Goal: Task Accomplishment & Management: Use online tool/utility

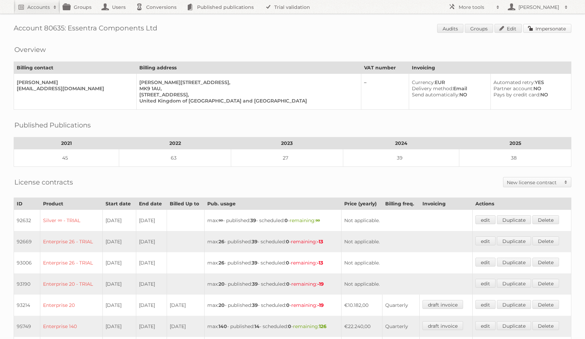
click at [549, 31] on link "Impersonate" at bounding box center [547, 28] width 48 height 9
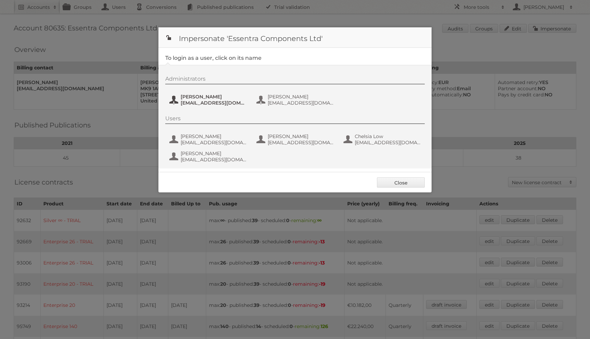
click at [206, 105] on span "ChristophMuehlenbeck@essentra.com" at bounding box center [214, 103] width 66 height 6
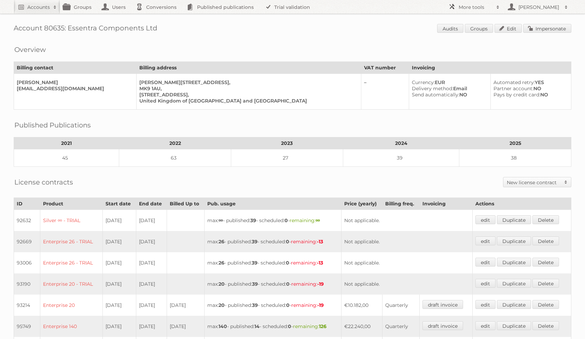
click at [482, 7] on h2 "More tools" at bounding box center [476, 7] width 34 height 7
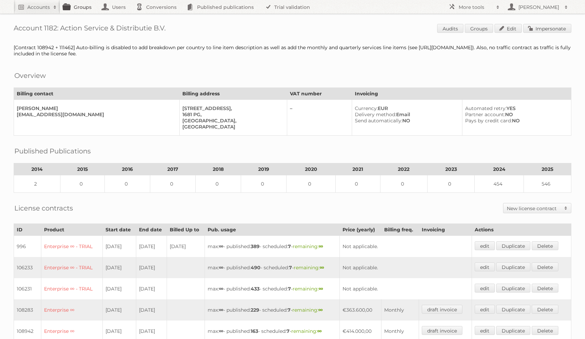
click at [84, 8] on link "Groups" at bounding box center [79, 7] width 38 height 14
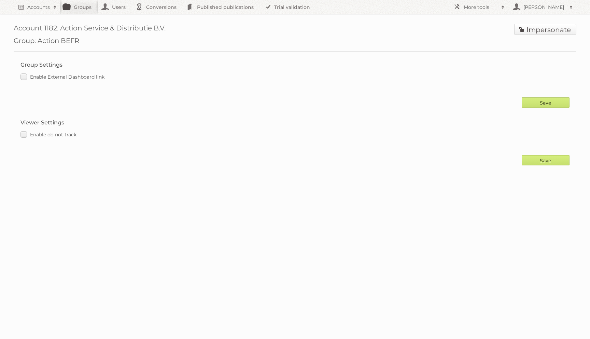
click at [552, 31] on link "Impersonate" at bounding box center [546, 29] width 62 height 11
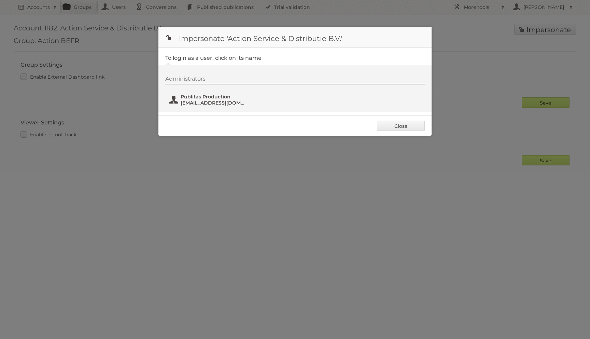
click at [188, 96] on span "Publitas Production" at bounding box center [214, 97] width 66 height 6
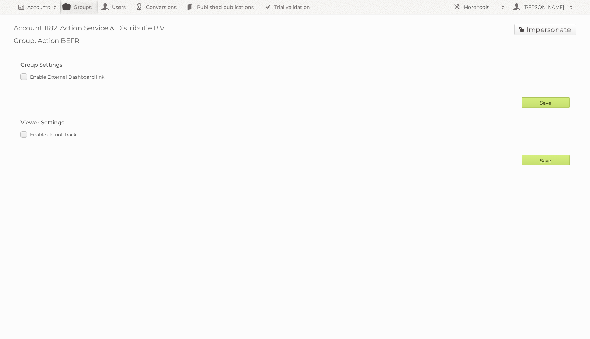
click at [539, 32] on link "Impersonate" at bounding box center [546, 29] width 62 height 11
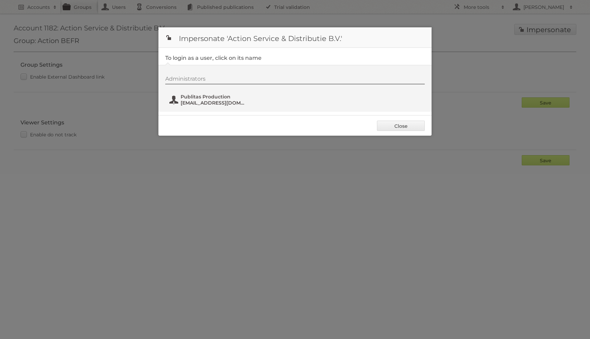
click at [186, 99] on span "Publitas Production" at bounding box center [214, 97] width 66 height 6
